Goal: Find specific page/section: Find specific page/section

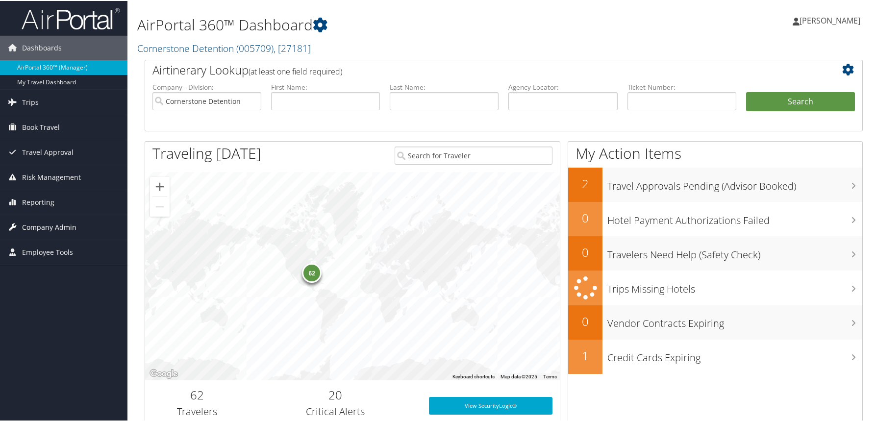
click at [52, 225] on span "Company Admin" at bounding box center [49, 226] width 54 height 25
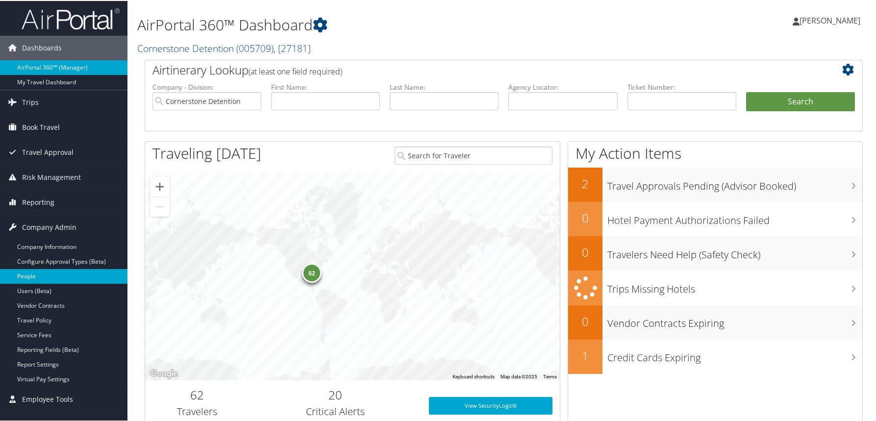
click at [33, 270] on link "People" at bounding box center [63, 275] width 127 height 15
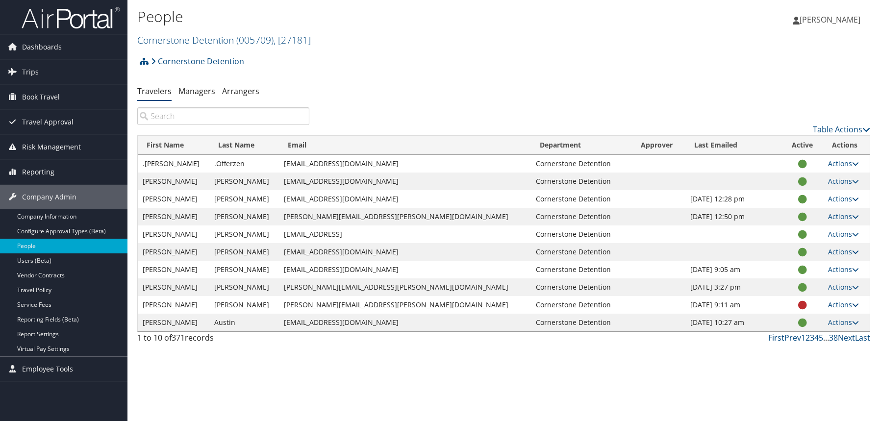
click at [208, 117] on input "search" at bounding box center [223, 116] width 172 height 18
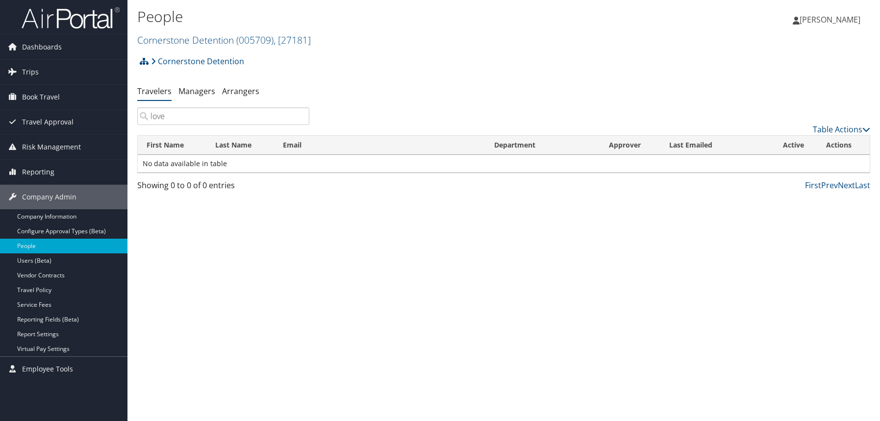
drag, startPoint x: 175, startPoint y: 116, endPoint x: 141, endPoint y: 116, distance: 34.3
click at [141, 116] on input "love" at bounding box center [223, 116] width 172 height 18
type input "markevis"
